Goal: Transaction & Acquisition: Purchase product/service

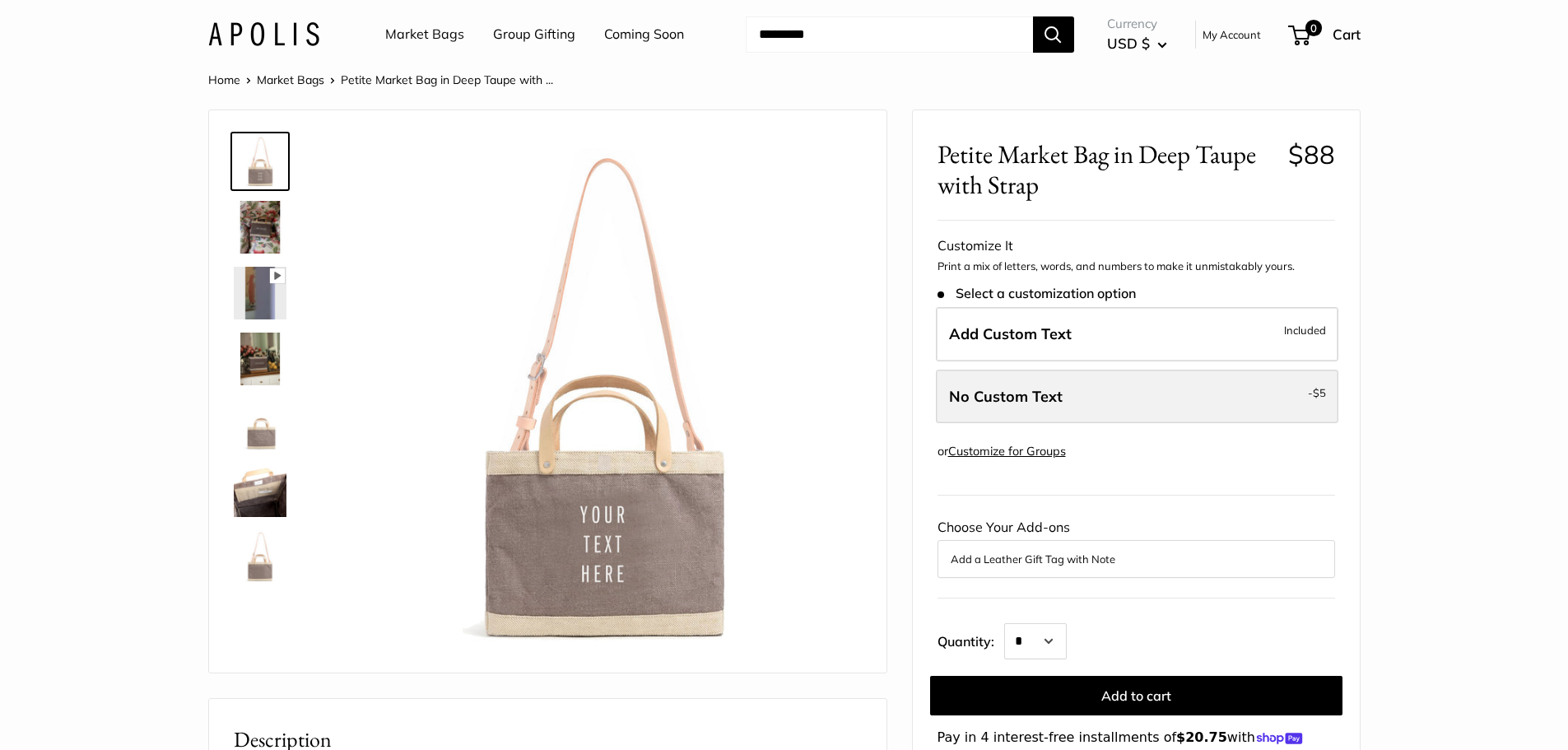
click at [1074, 407] on label "No Custom Text - $5" at bounding box center [1137, 396] width 402 height 54
click at [1029, 402] on span "No Custom Text" at bounding box center [1005, 396] width 114 height 19
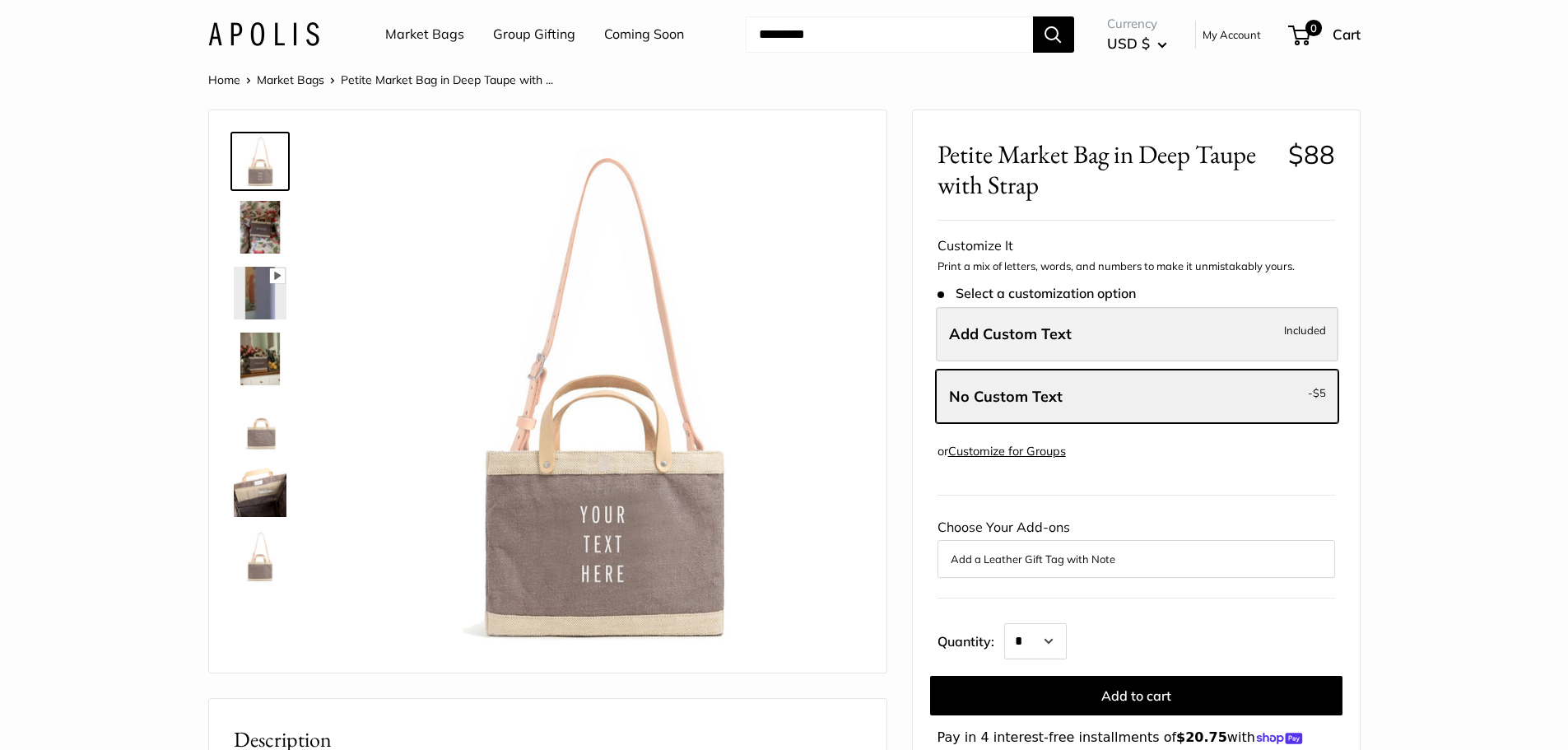
click at [1054, 323] on label "Add Custom Text Included" at bounding box center [1137, 333] width 402 height 54
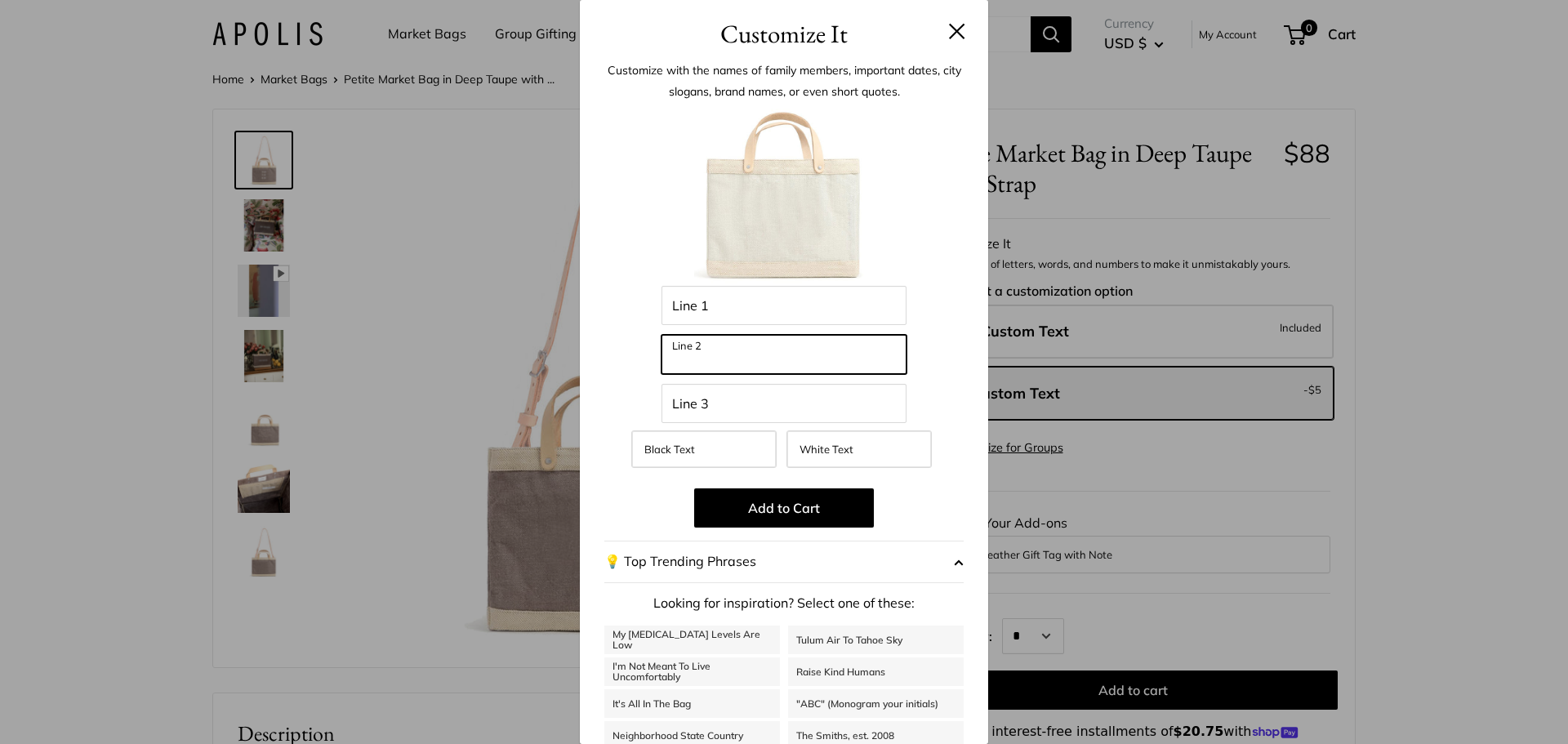
drag, startPoint x: 767, startPoint y: 356, endPoint x: 708, endPoint y: 358, distance: 59.0
click at [708, 358] on input "Line 2" at bounding box center [784, 355] width 245 height 40
paste input "**********"
type input "*"
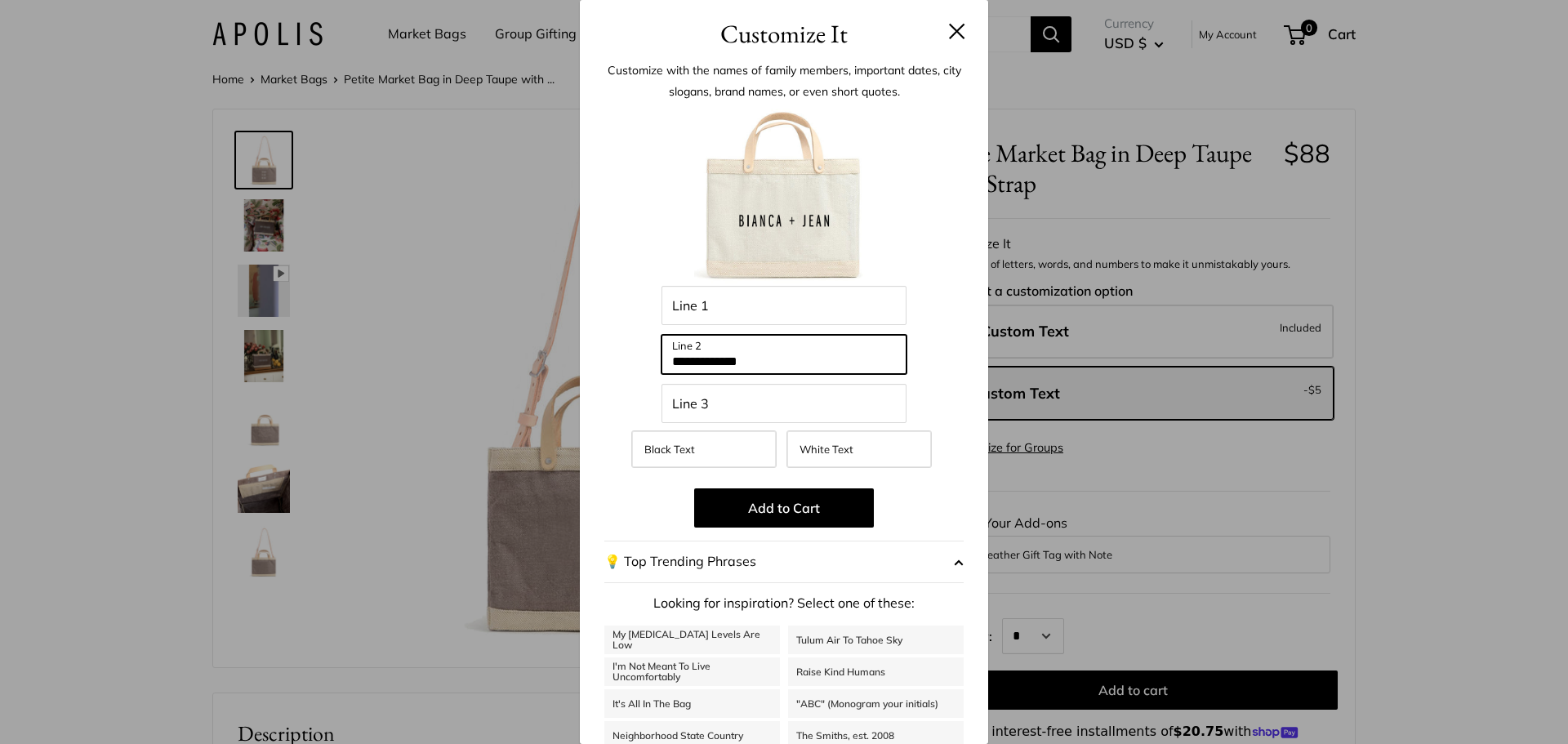
type input "**********"
click at [831, 455] on label "White Text" at bounding box center [859, 450] width 145 height 38
click at [916, 485] on div "**********" at bounding box center [784, 465] width 360 height 718
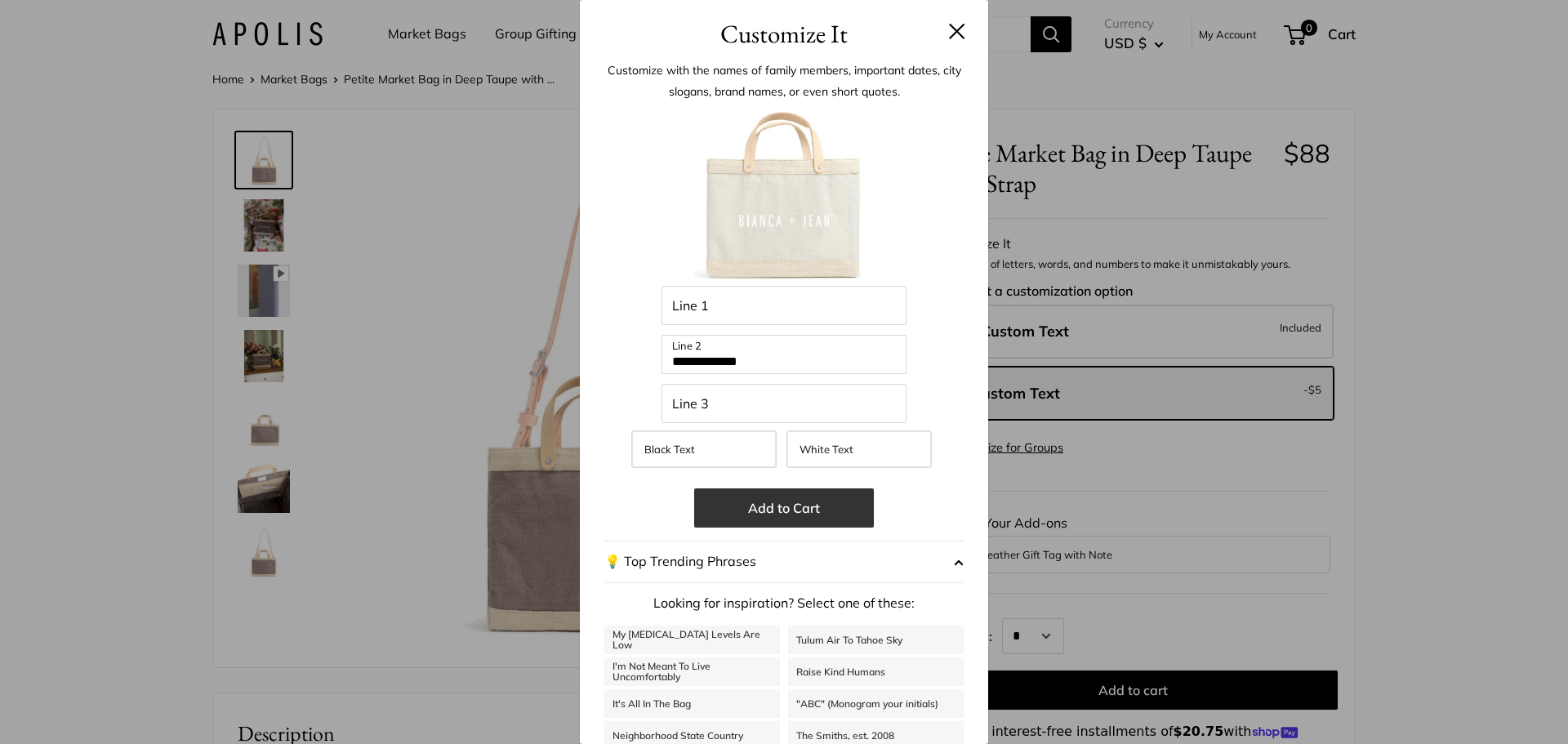
click at [803, 520] on button "Add to Cart" at bounding box center [784, 508] width 180 height 40
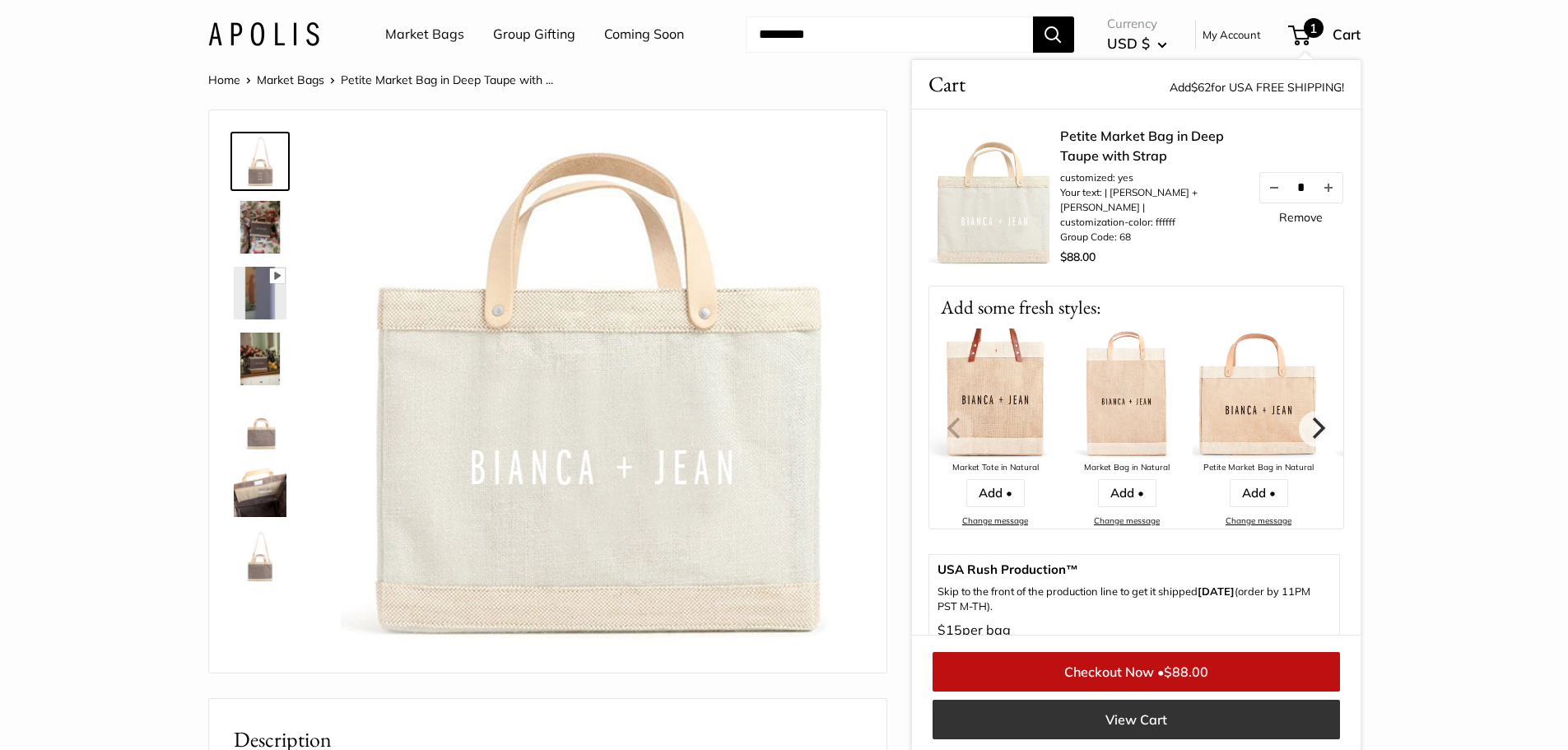
click at [1090, 712] on link "View Cart" at bounding box center [1137, 719] width 407 height 40
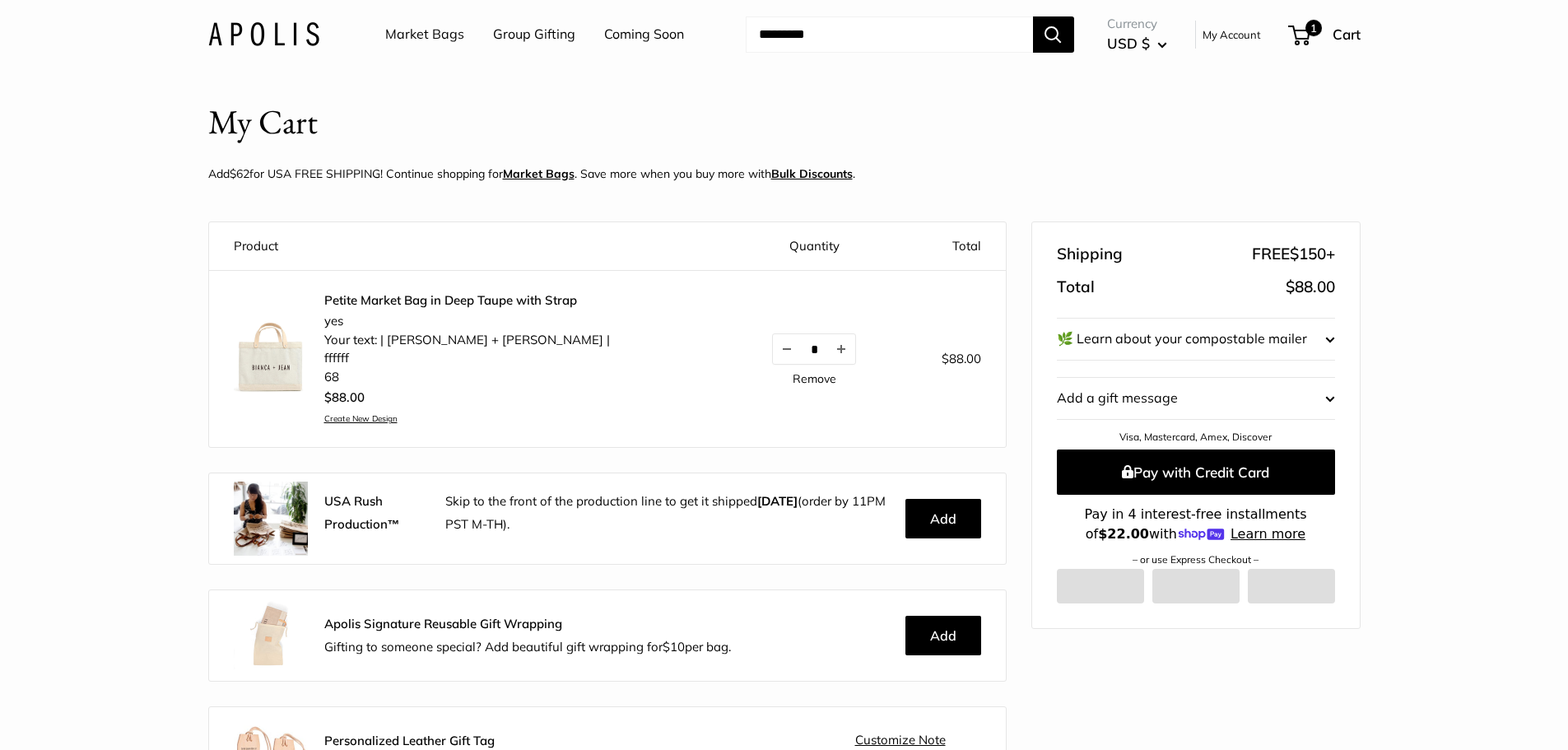
scroll to position [18, 0]
click at [1309, 38] on span "1" at bounding box center [1314, 28] width 20 height 20
click at [1319, 30] on span "1" at bounding box center [1314, 28] width 20 height 20
click at [1319, 30] on span "1" at bounding box center [1313, 28] width 17 height 17
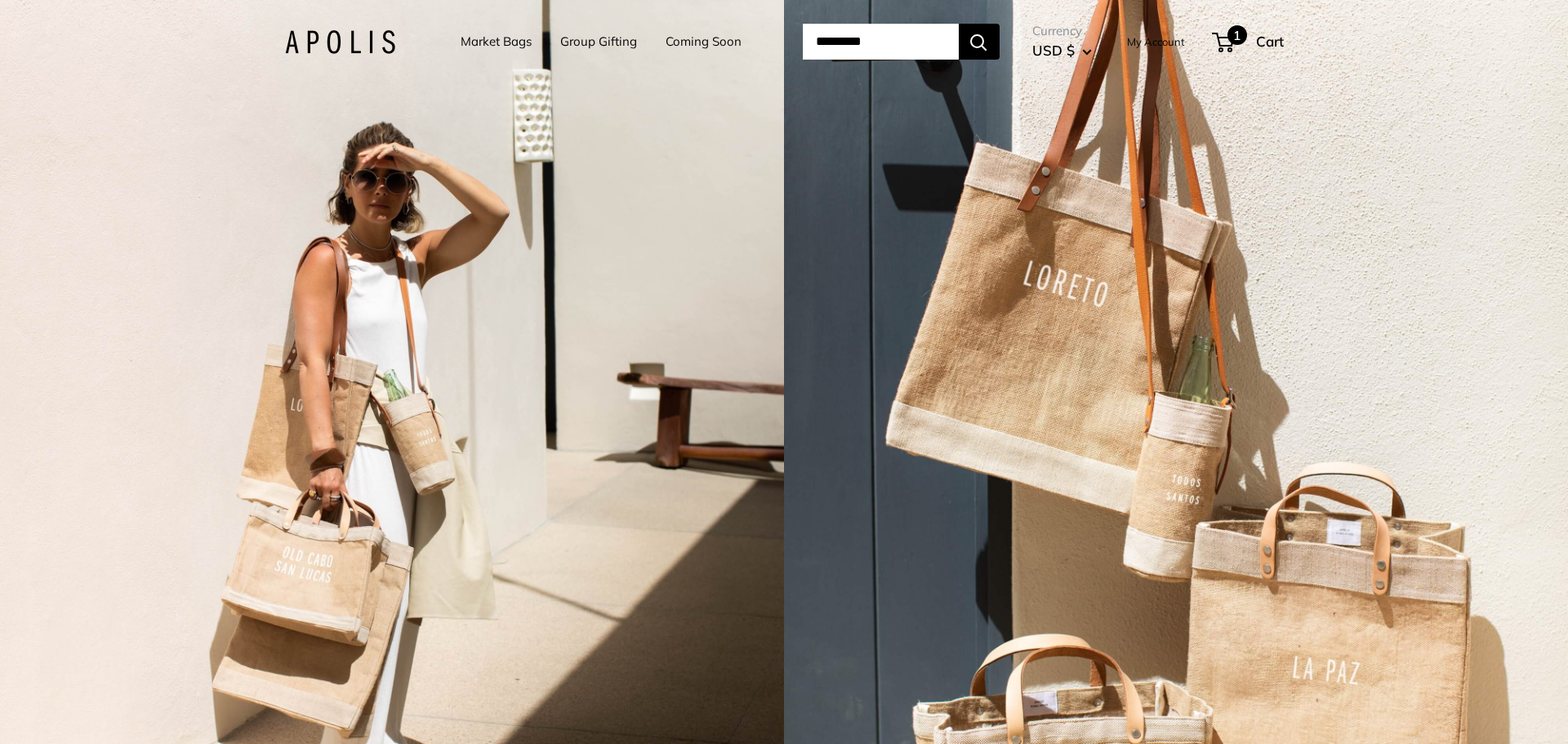
click at [1234, 38] on span "1" at bounding box center [1222, 43] width 22 height 20
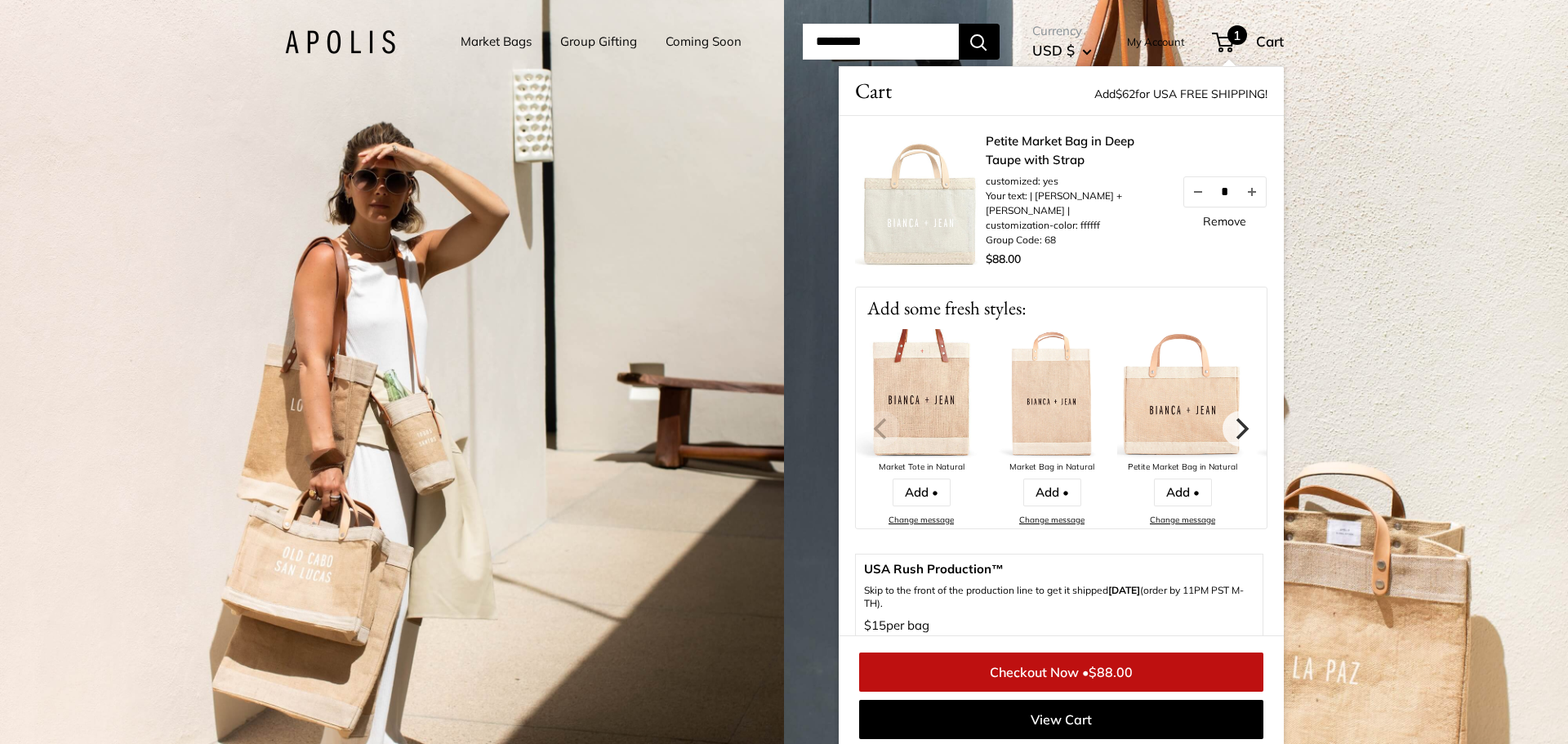
click at [994, 674] on link "Checkout Now • $88.00" at bounding box center [1061, 672] width 404 height 40
